Goal: Information Seeking & Learning: Learn about a topic

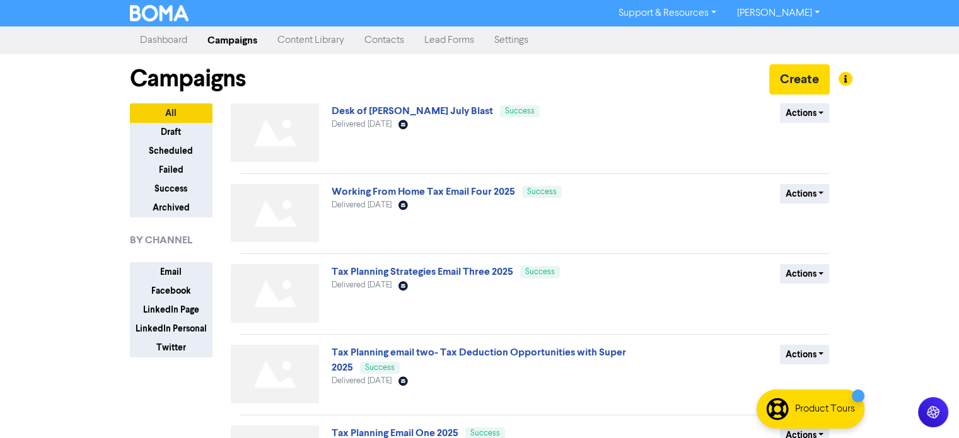
click at [318, 38] on link "Content Library" at bounding box center [310, 40] width 87 height 25
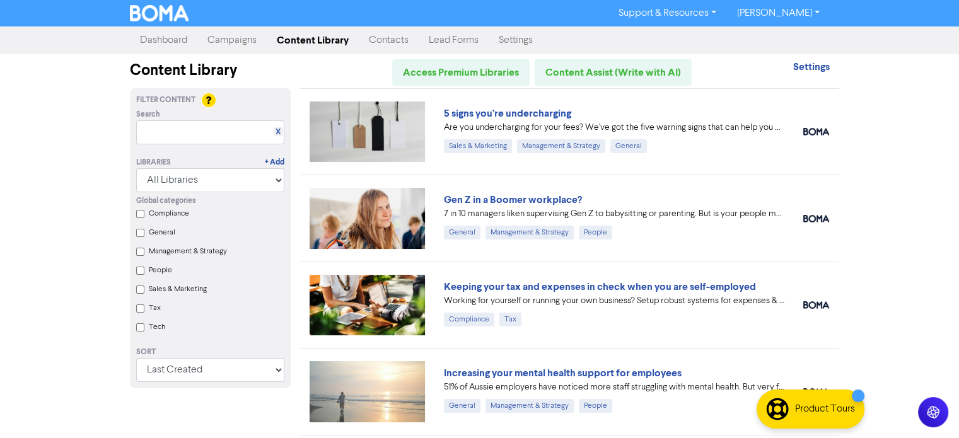
drag, startPoint x: 495, startPoint y: 110, endPoint x: 493, endPoint y: 118, distance: 7.7
click at [495, 110] on link "5 signs you’re undercharging" at bounding box center [507, 113] width 127 height 13
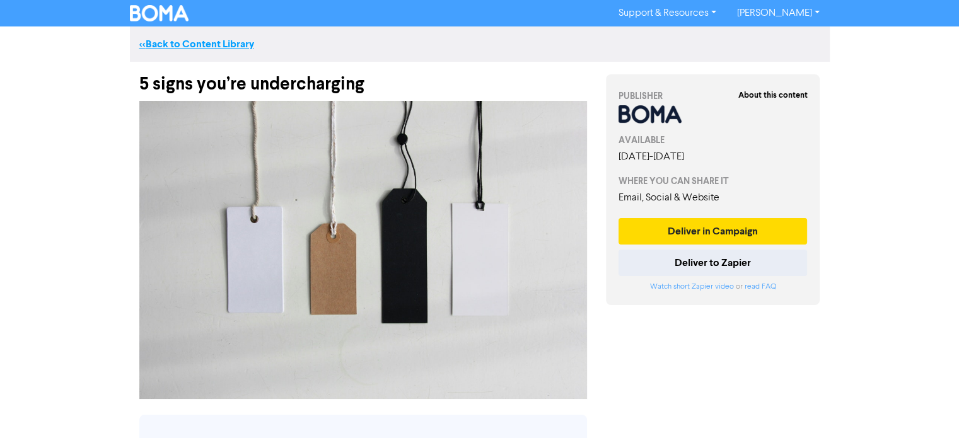
click at [165, 42] on link "<< Back to Content Library" at bounding box center [196, 44] width 115 height 13
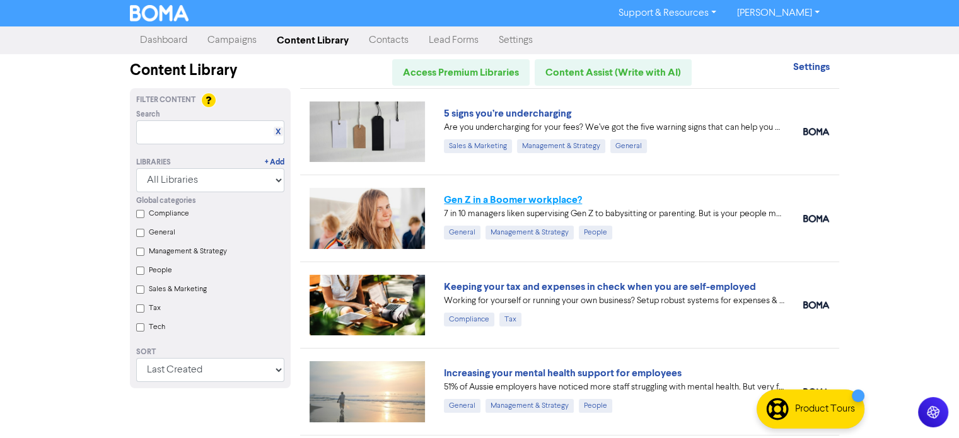
click at [509, 196] on link "Gen Z in a Boomer workplace?" at bounding box center [513, 200] width 138 height 13
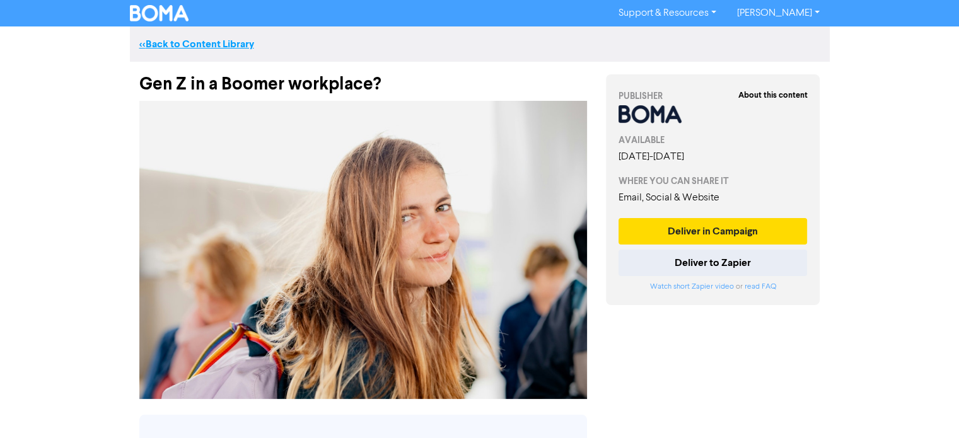
click at [151, 47] on link "<< Back to Content Library" at bounding box center [196, 44] width 115 height 13
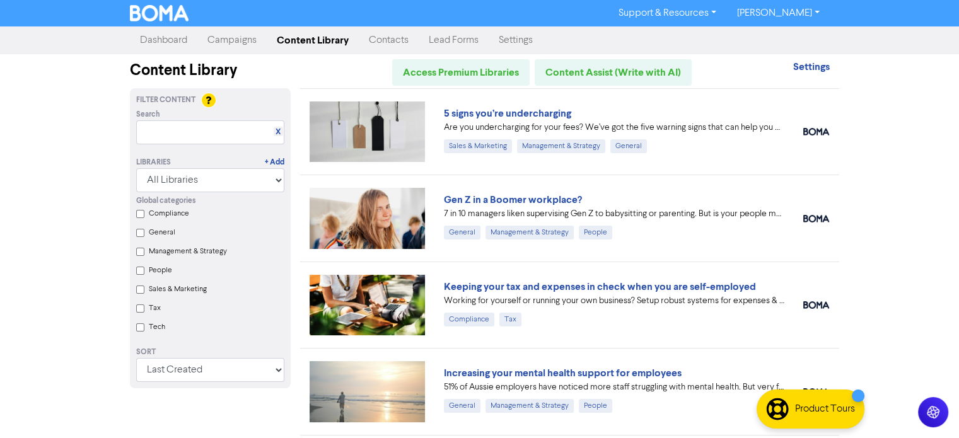
click at [480, 286] on link "Keeping your tax and expenses in check when you are self-employed" at bounding box center [600, 287] width 312 height 13
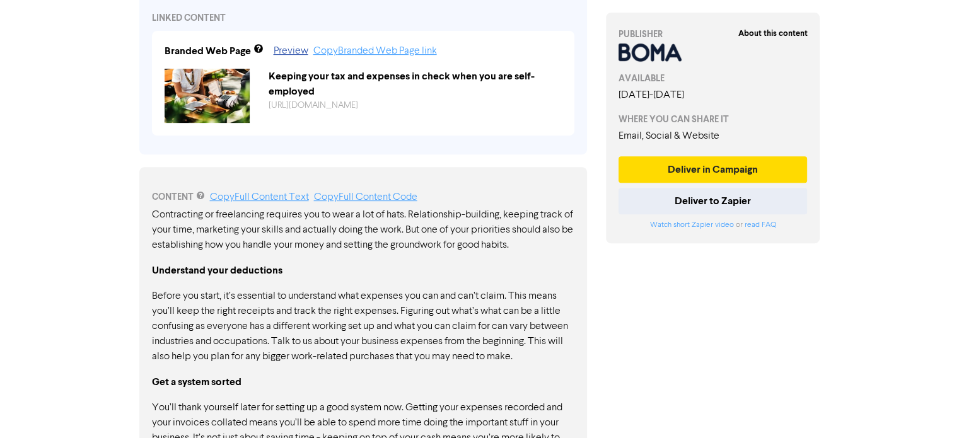
scroll to position [443, 0]
